Goal: Task Accomplishment & Management: Manage account settings

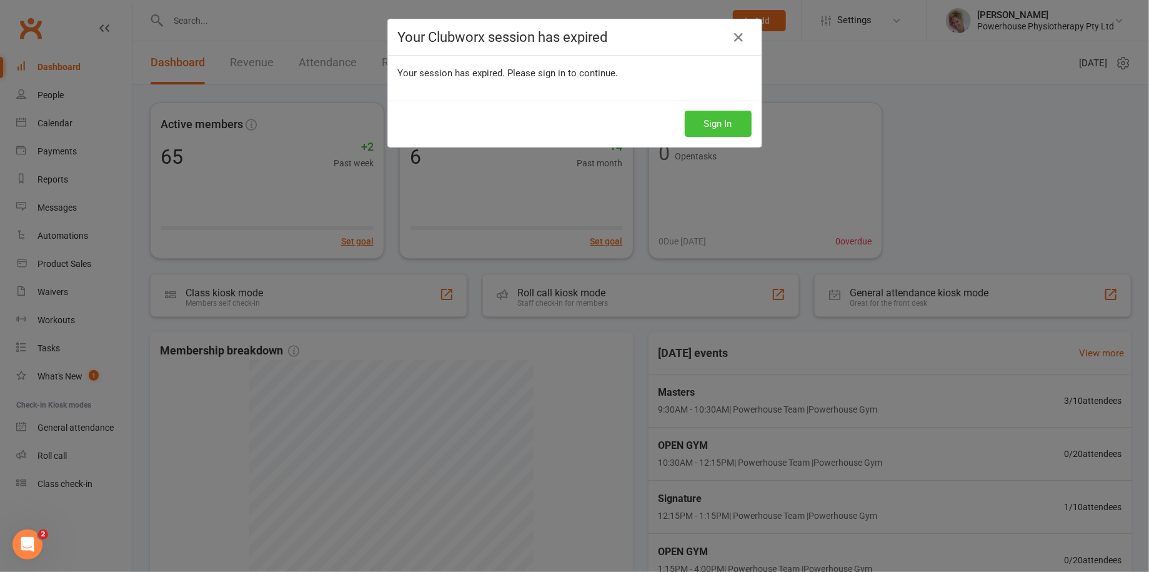
click at [717, 122] on button "Sign In" at bounding box center [718, 124] width 67 height 26
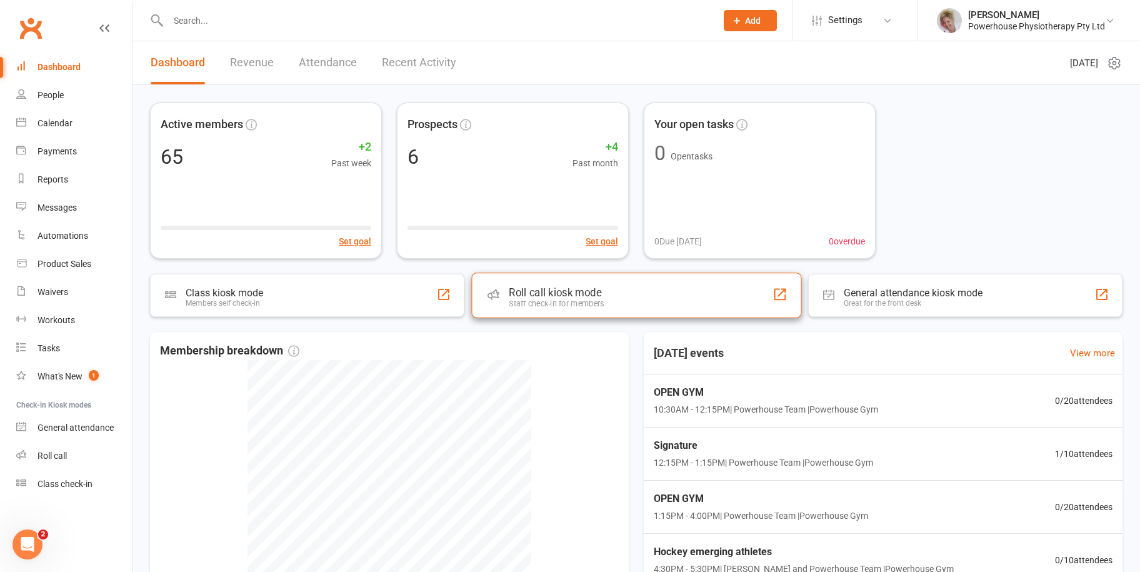
click at [517, 292] on div "Roll call kiosk mode" at bounding box center [556, 292] width 95 height 12
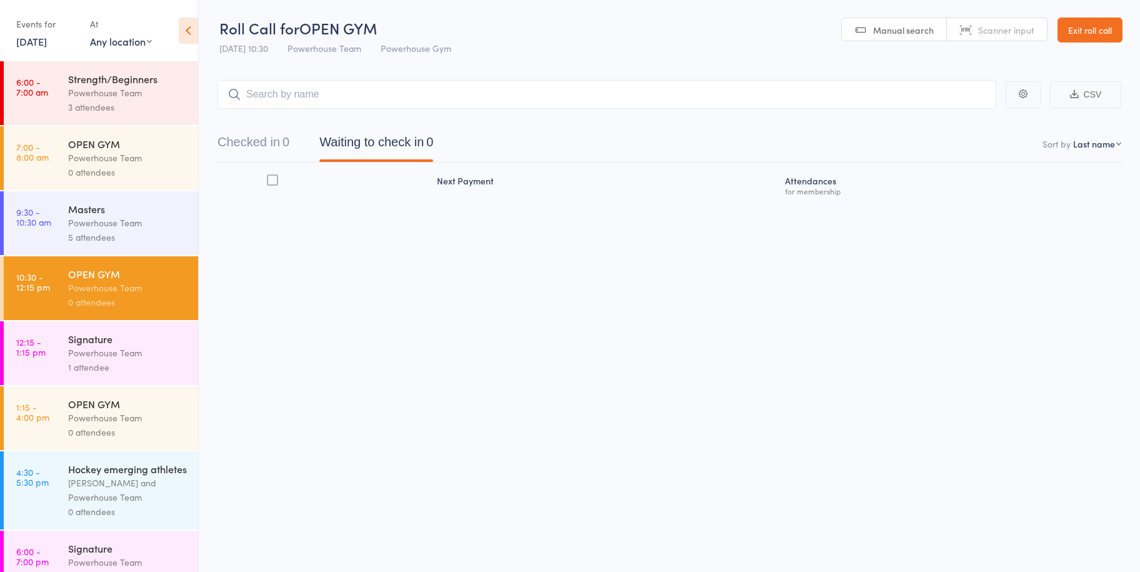
click at [35, 39] on link "[DATE]" at bounding box center [31, 41] width 31 height 14
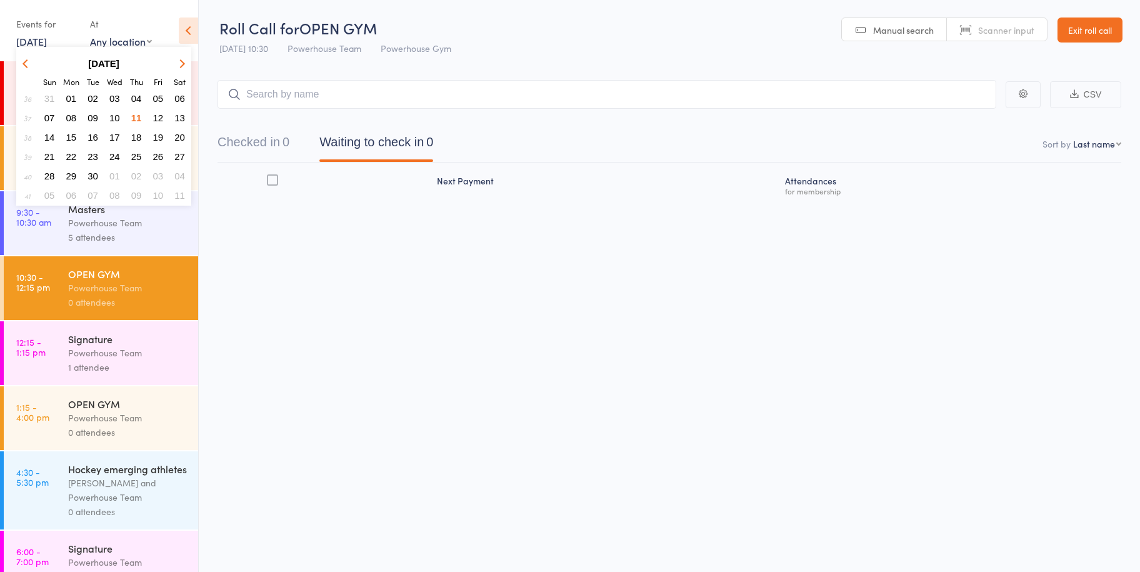
click at [157, 116] on span "12" at bounding box center [158, 117] width 11 height 11
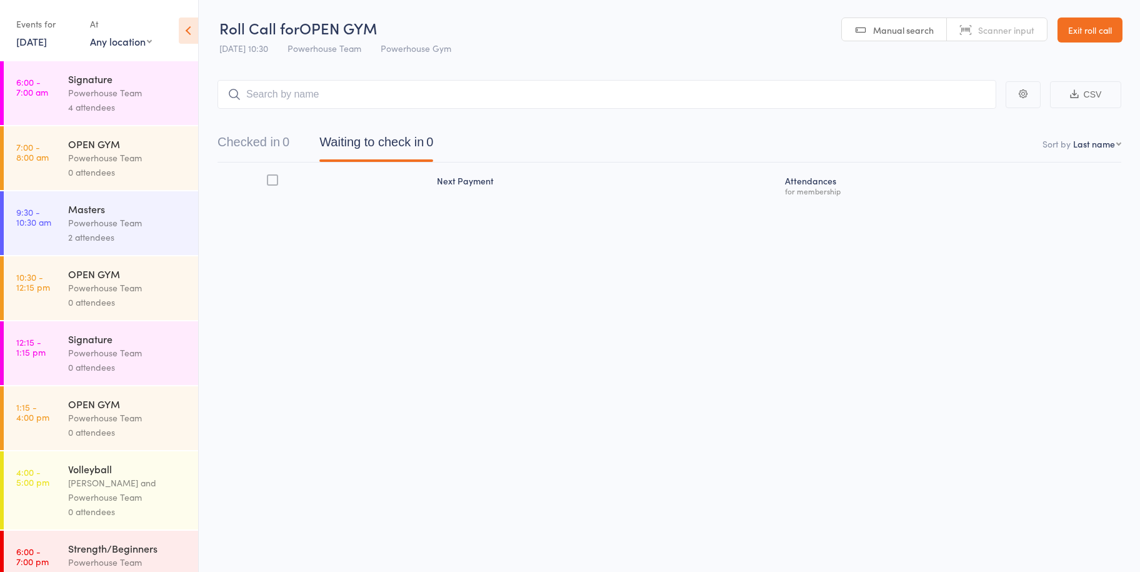
click at [132, 104] on div "4 attendees" at bounding box center [127, 107] width 119 height 14
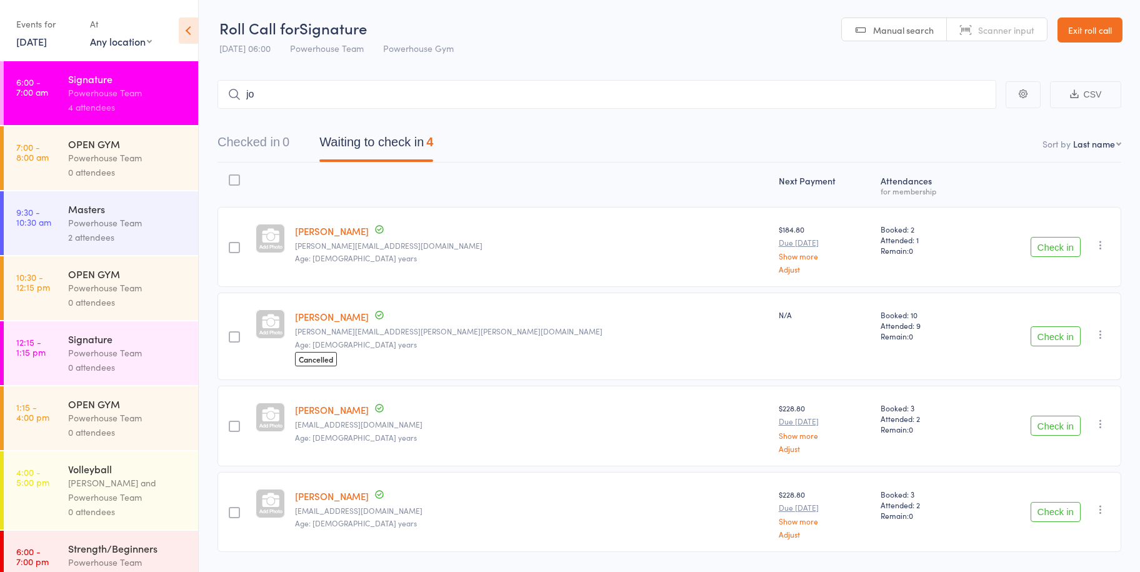
type input "jon"
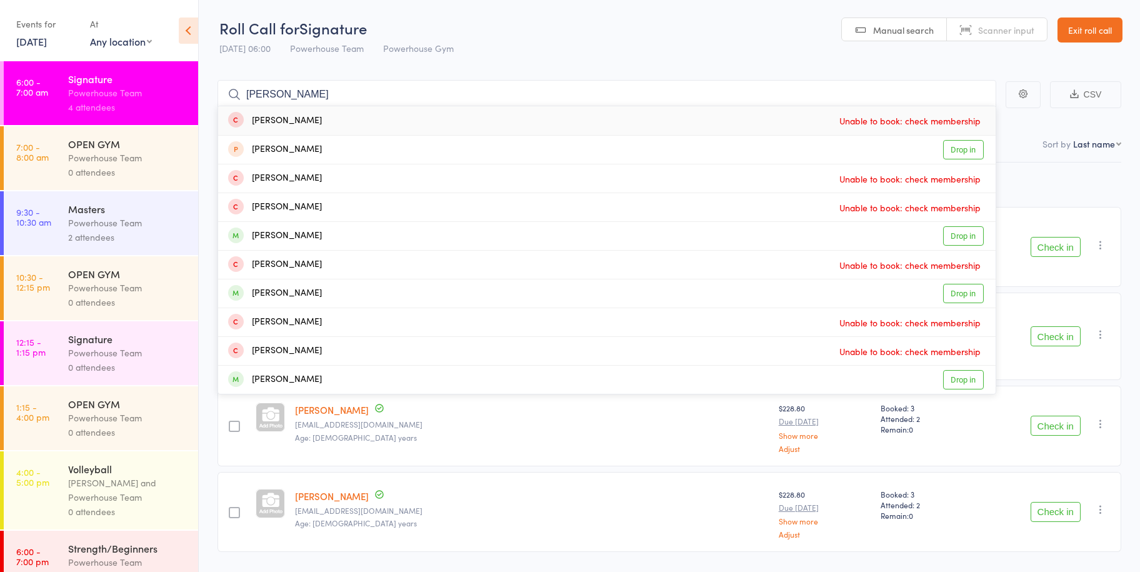
drag, startPoint x: 317, startPoint y: 92, endPoint x: 228, endPoint y: 92, distance: 88.7
click at [228, 92] on form "jon Jo Dillon Unable to book: check membership Jonathon Durham Drop in Asher Jo…" at bounding box center [606, 94] width 779 height 29
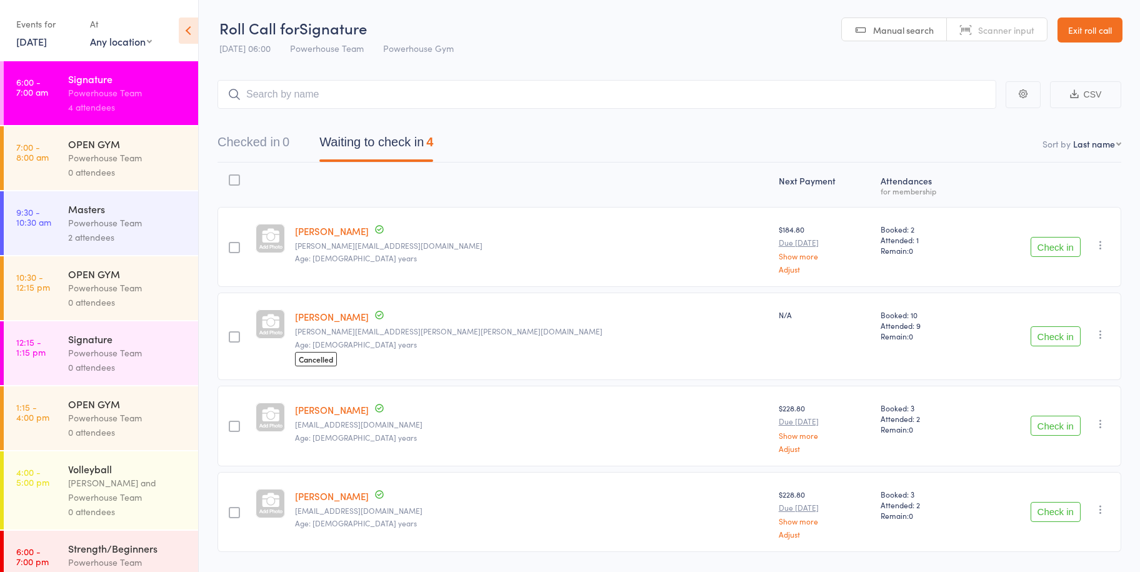
click at [1088, 24] on link "Exit roll call" at bounding box center [1089, 29] width 65 height 25
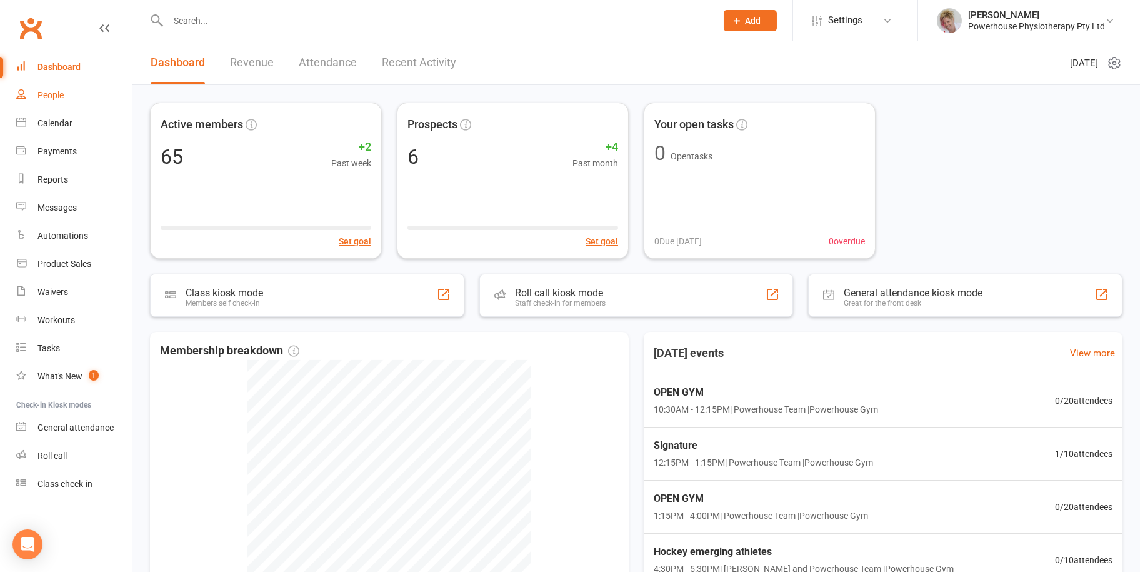
click at [56, 96] on div "People" at bounding box center [50, 95] width 26 height 10
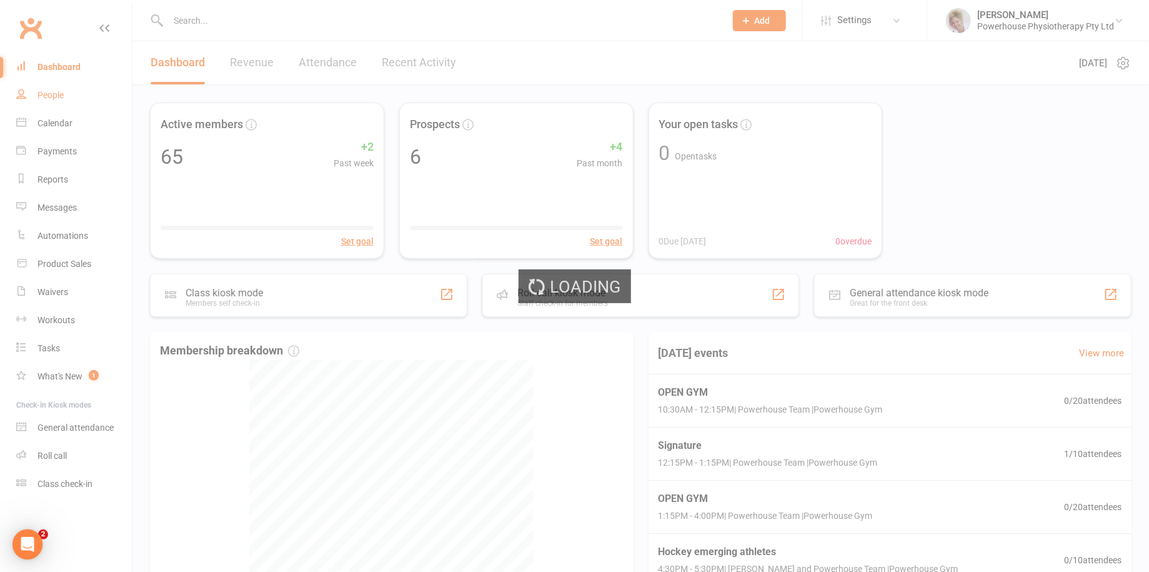
select select "100"
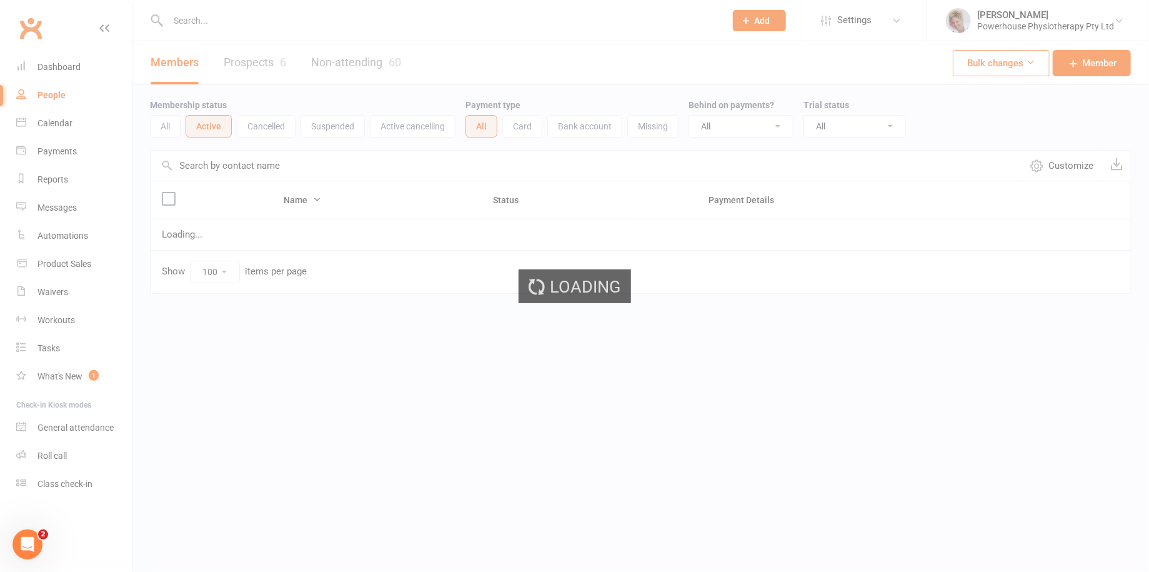
click at [258, 57] on ui-view "Prospect Member Non-attending contact Class / event Appointment Task Membership…" at bounding box center [574, 172] width 1149 height 339
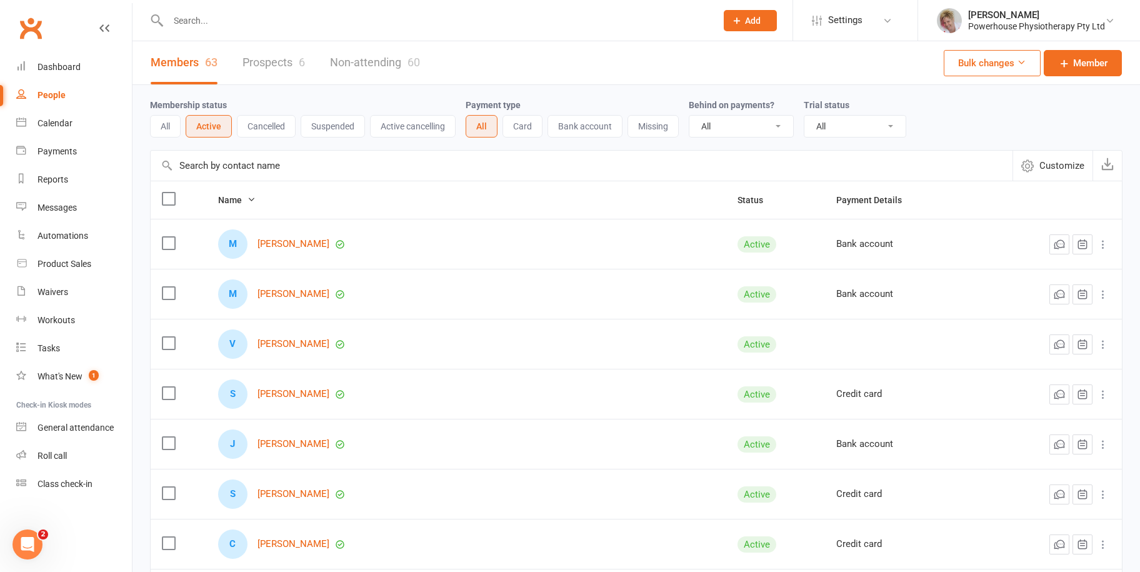
click at [248, 56] on link "Prospects 6" at bounding box center [273, 62] width 62 height 43
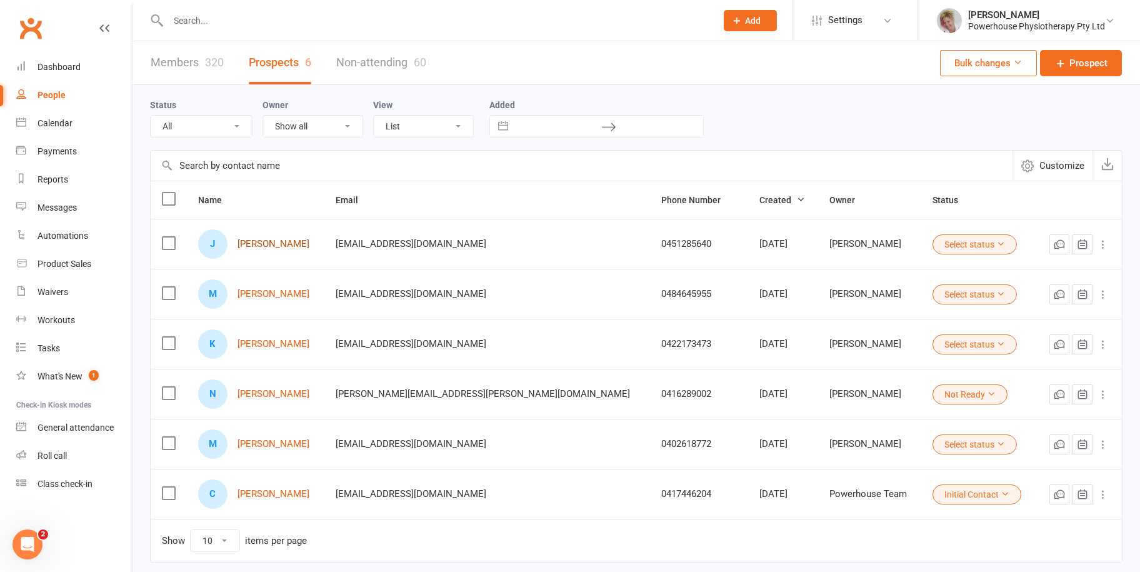
click at [306, 243] on link "Jonathon Durham" at bounding box center [273, 244] width 72 height 11
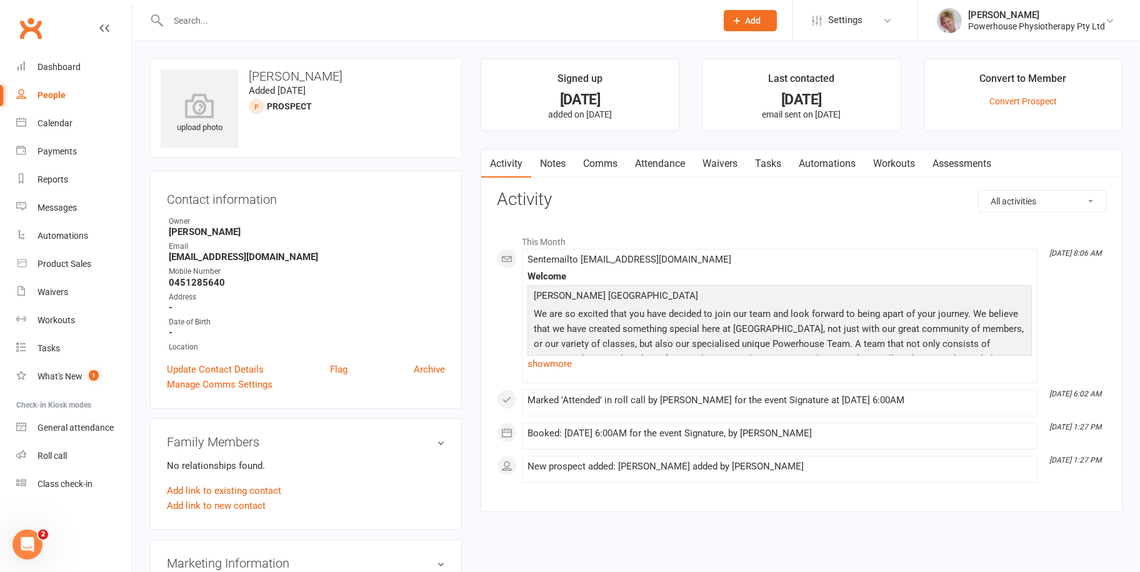
click at [664, 163] on link "Attendance" at bounding box center [659, 163] width 67 height 29
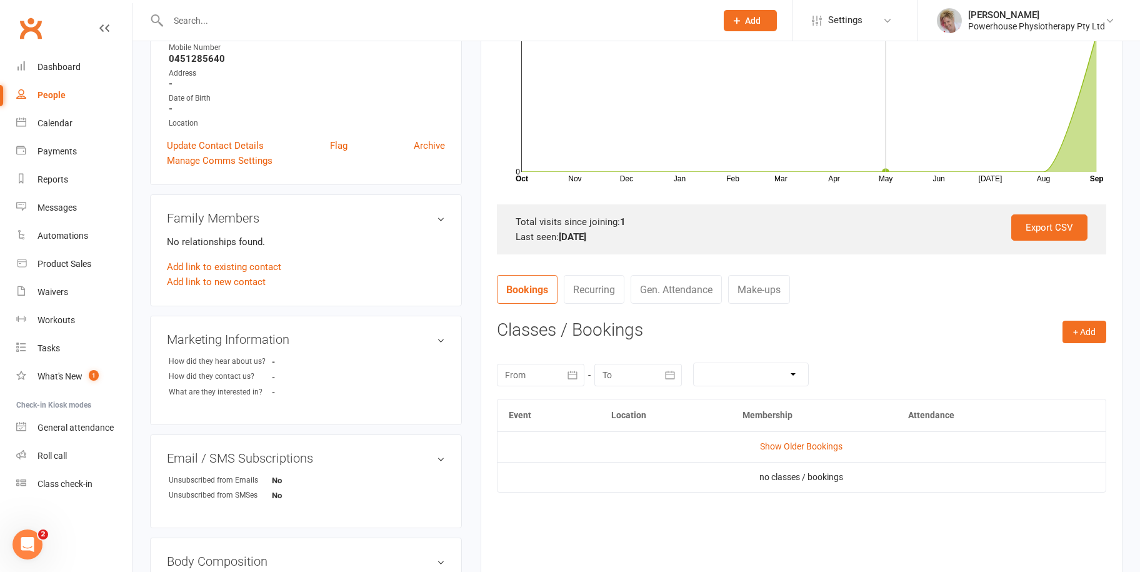
scroll to position [312, 0]
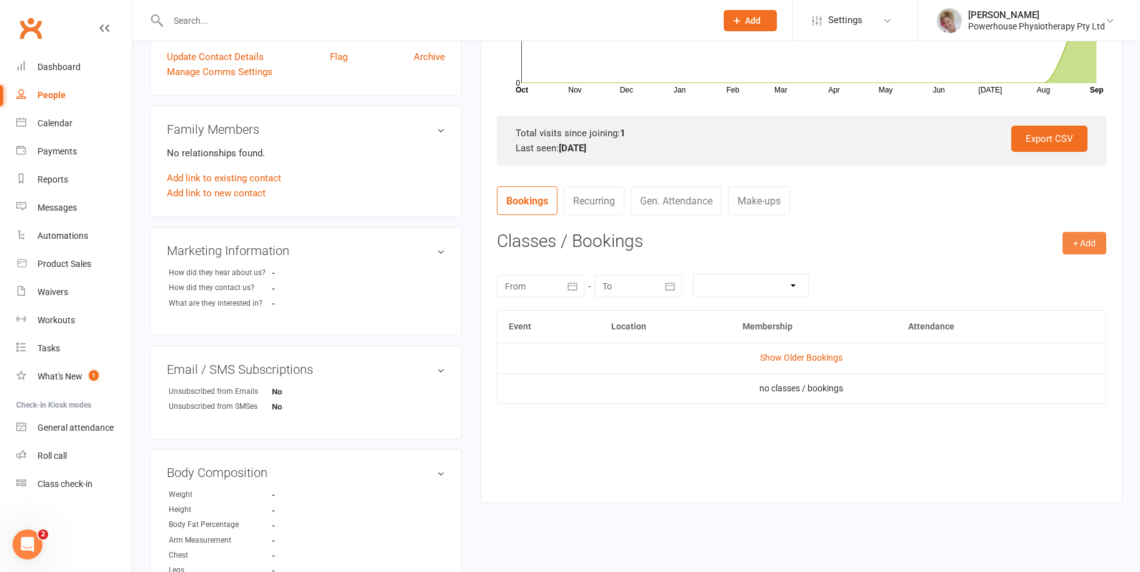
click at [1076, 245] on button "+ Add" at bounding box center [1084, 243] width 44 height 22
click at [1015, 269] on link "Book Event" at bounding box center [1044, 271] width 124 height 25
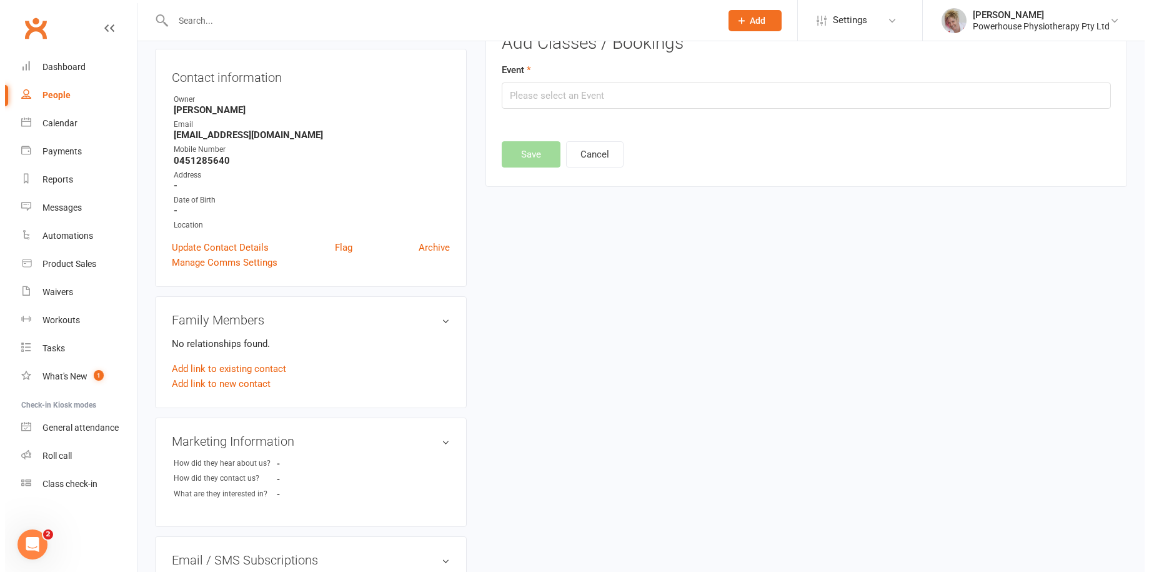
scroll to position [86, 0]
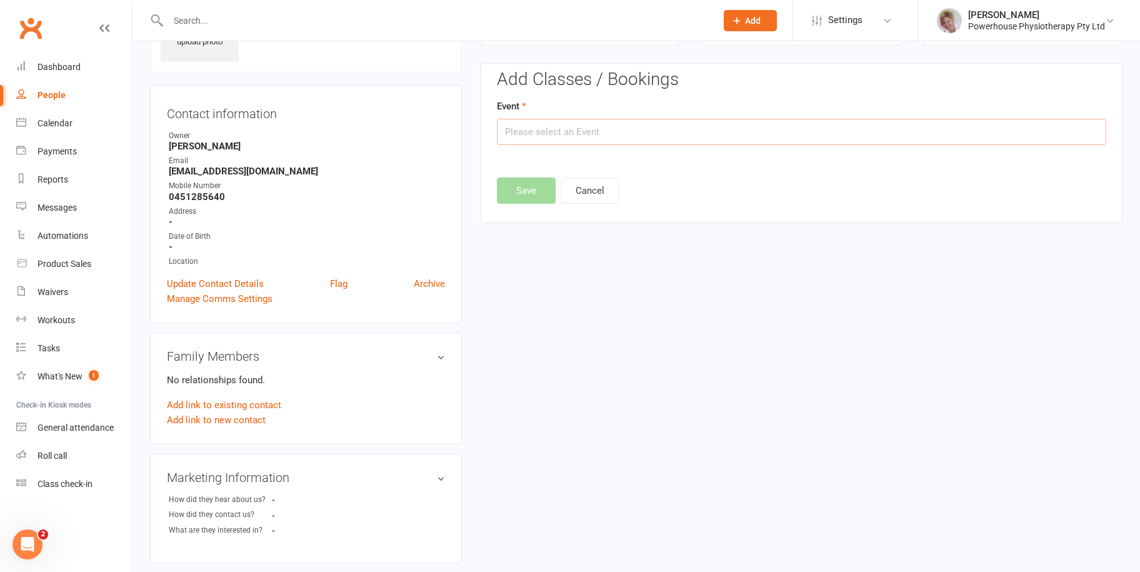
click at [594, 131] on input "text" at bounding box center [801, 132] width 609 height 26
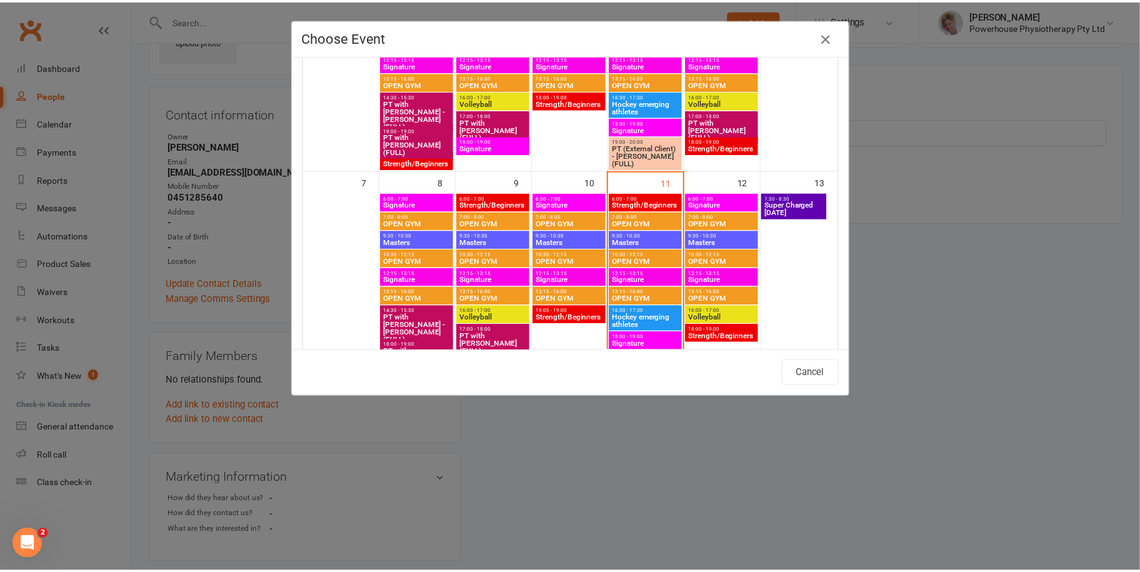
scroll to position [187, 0]
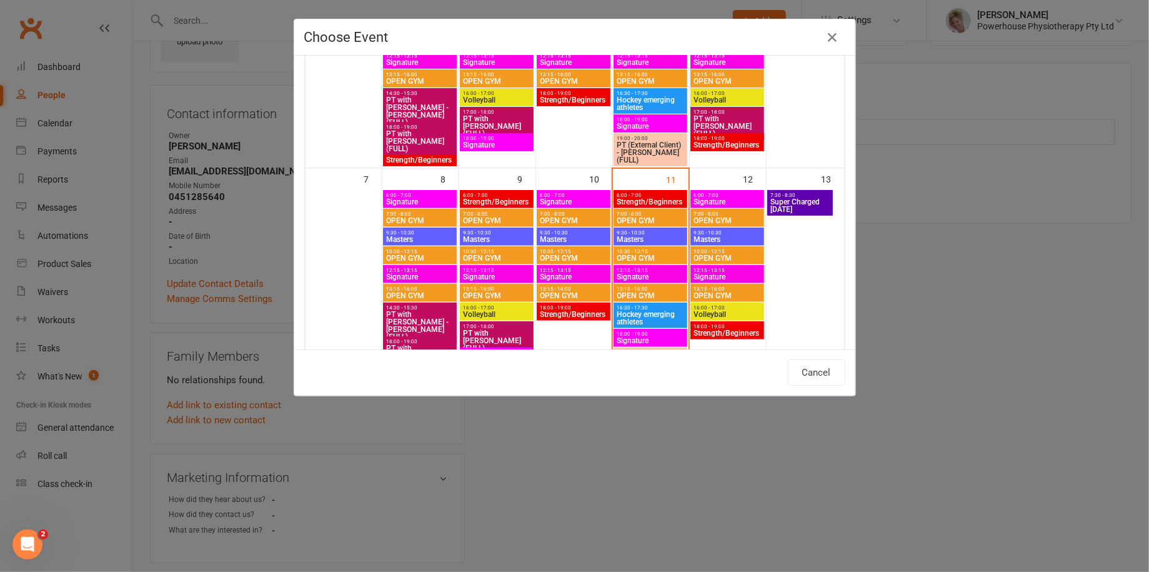
click at [735, 199] on span "Signature" at bounding box center [727, 201] width 69 height 7
type input "Signature - Sep 12, 2025 6:00:00 AM"
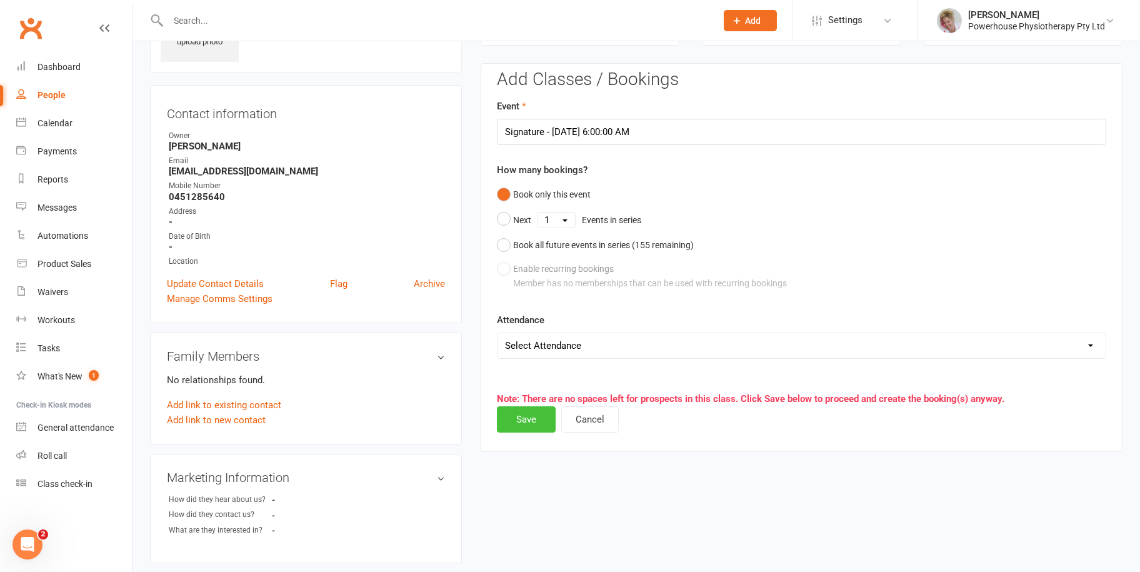
click at [525, 418] on button "Save" at bounding box center [526, 419] width 59 height 26
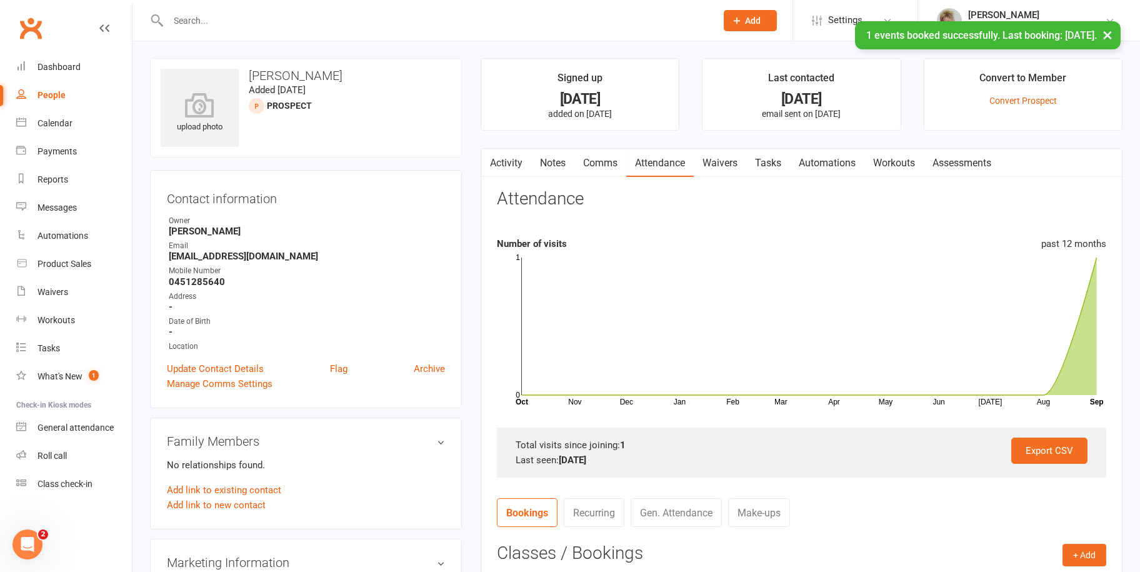
scroll to position [0, 0]
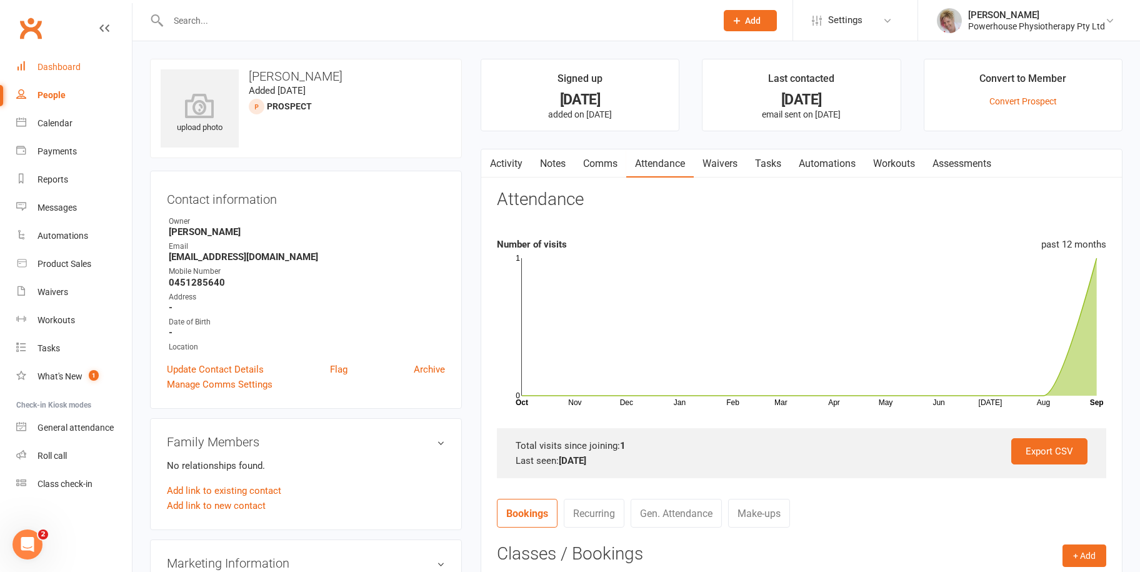
click at [66, 63] on div "Dashboard" at bounding box center [58, 67] width 43 height 10
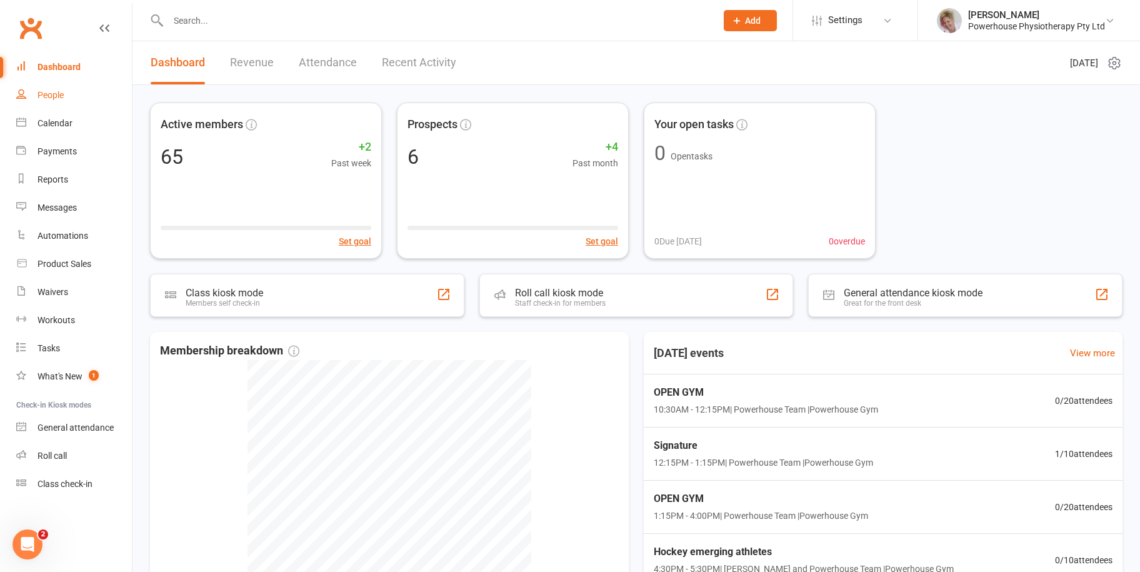
click at [51, 94] on div "People" at bounding box center [50, 95] width 26 height 10
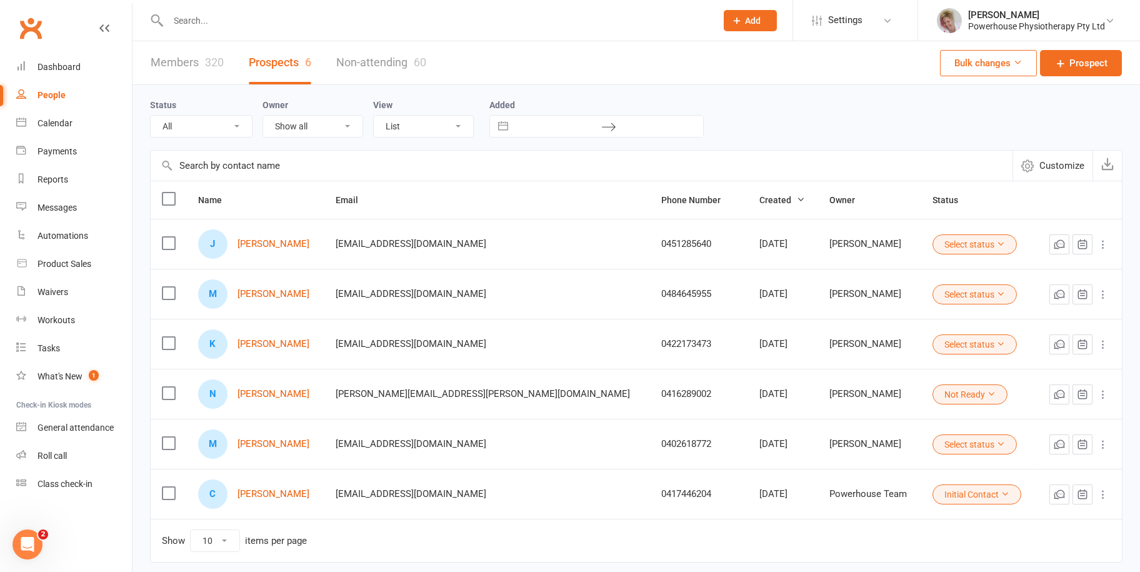
click at [996, 240] on icon at bounding box center [1000, 243] width 9 height 9
click at [902, 344] on link "Almost Ready" at bounding box center [906, 345] width 124 height 25
click at [179, 62] on link "Members 320" at bounding box center [187, 62] width 73 height 43
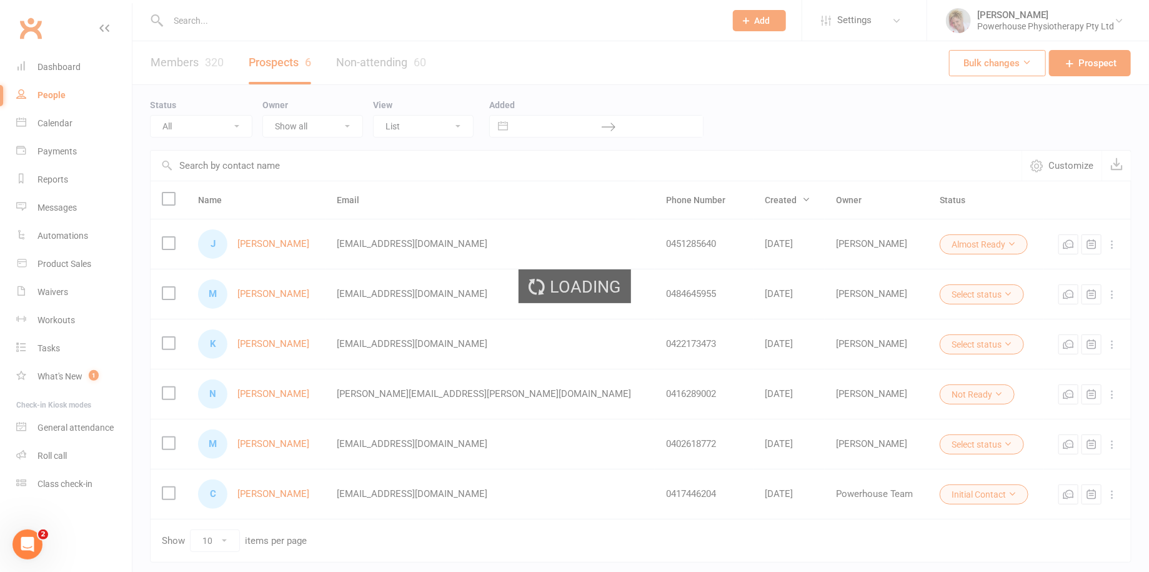
select select "100"
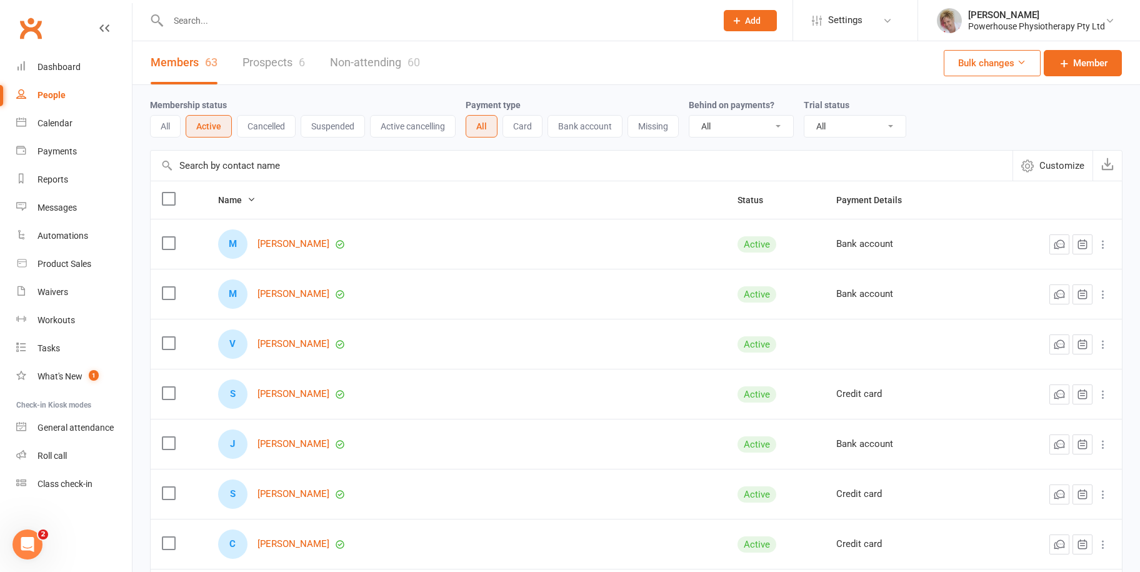
click at [351, 62] on link "Non-attending 60" at bounding box center [375, 62] width 90 height 43
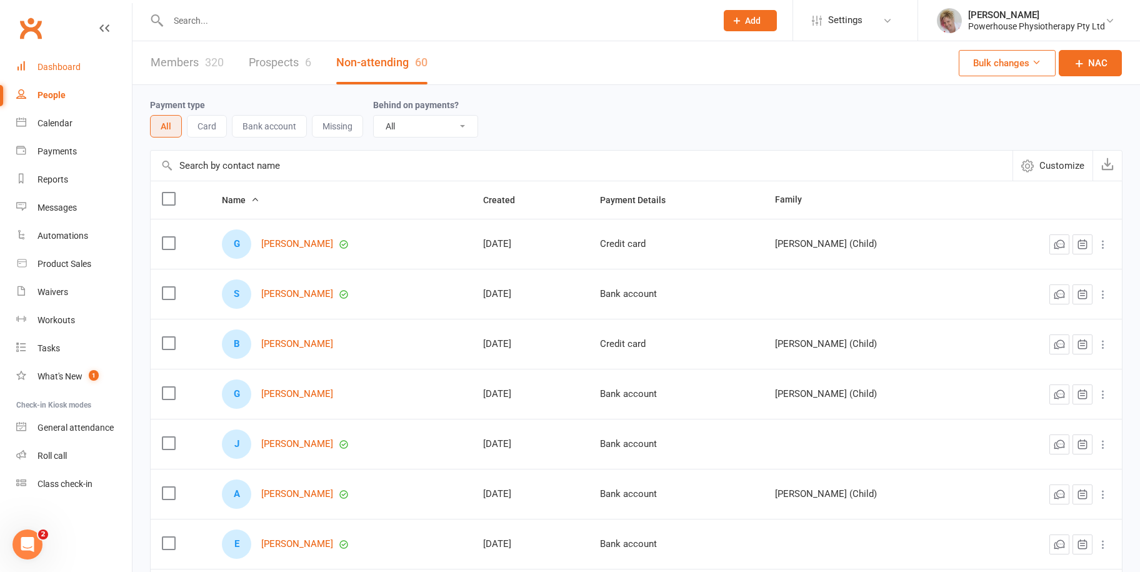
click at [66, 65] on div "Dashboard" at bounding box center [58, 67] width 43 height 10
